Goal: Task Accomplishment & Management: Manage account settings

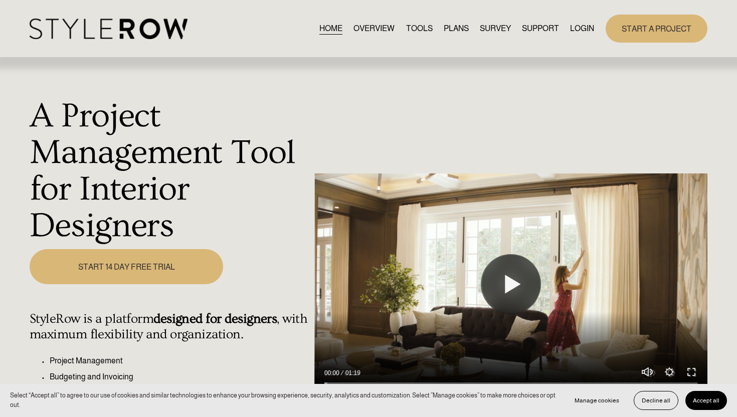
click at [584, 31] on link "LOGIN" at bounding box center [582, 29] width 24 height 14
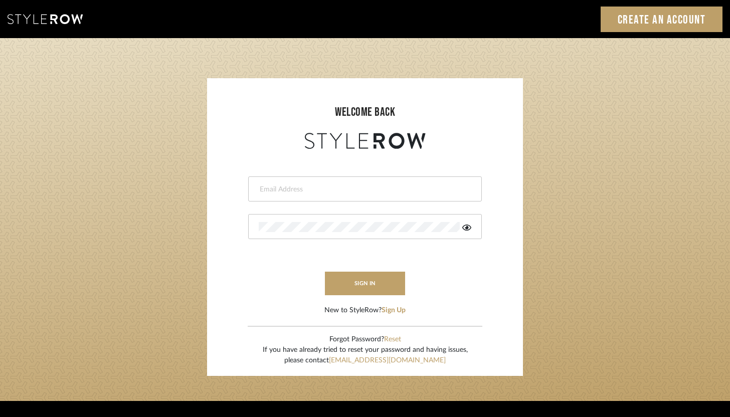
click at [319, 189] on input "email" at bounding box center [364, 189] width 210 height 10
type input "s"
click at [318, 201] on form "ashleyhackbarth@gmail.com This field is required sign in New to StyleRow? Sign …" at bounding box center [365, 233] width 296 height 164
click at [318, 190] on input "ashleyhackbarth@gmail.com" at bounding box center [364, 189] width 210 height 10
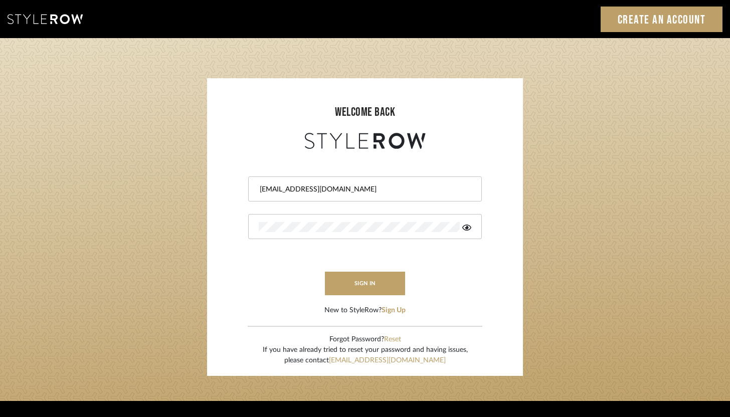
click at [318, 190] on input "ashleyhackbarth@gmail.com" at bounding box center [364, 189] width 210 height 10
type input "ashley@winnieandcointeriors.com"
